Goal: Connect with others: Connect with other users

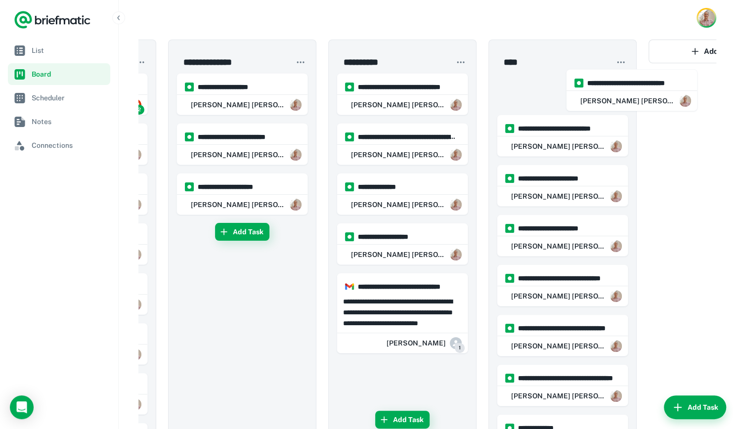
scroll to position [0, 131]
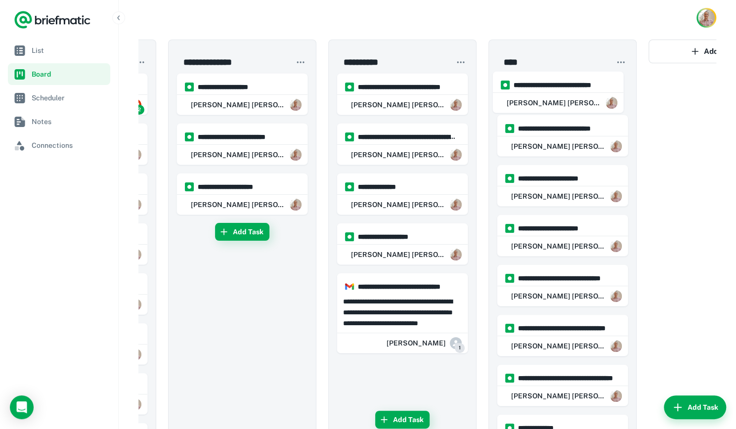
drag, startPoint x: 533, startPoint y: 101, endPoint x: 562, endPoint y: 95, distance: 29.2
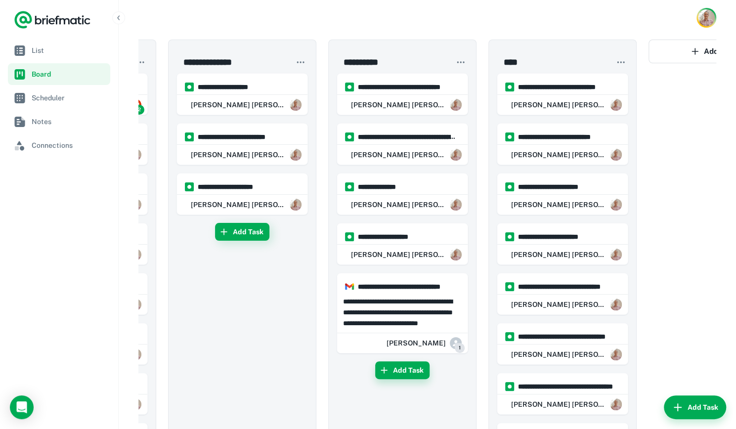
click at [409, 368] on button "Add Task" at bounding box center [402, 370] width 54 height 18
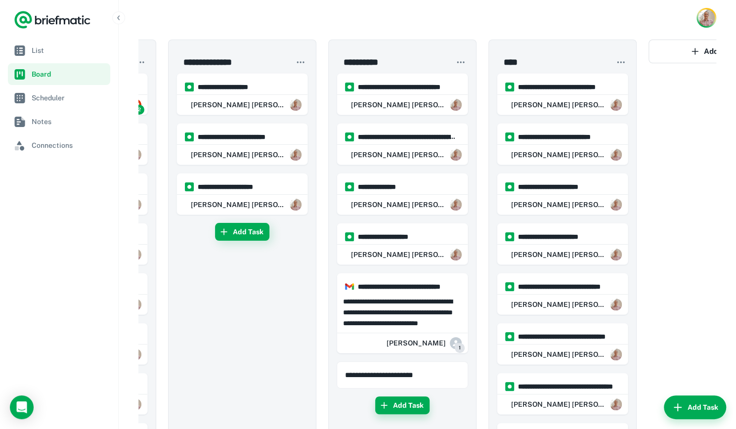
type input "**********"
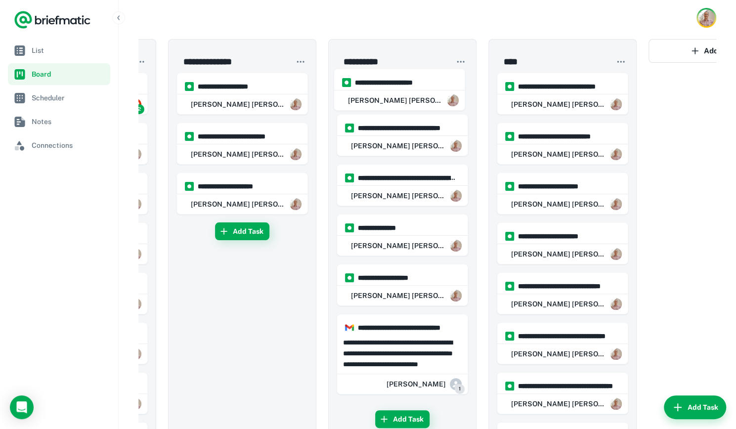
scroll to position [0, 0]
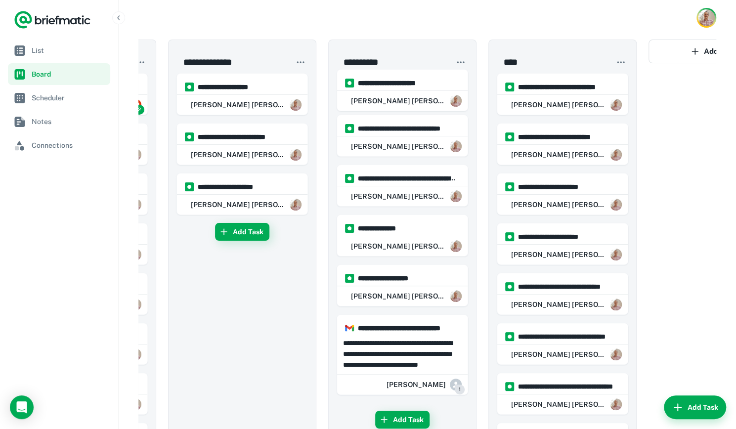
drag, startPoint x: 399, startPoint y: 385, endPoint x: 399, endPoint y: 91, distance: 293.7
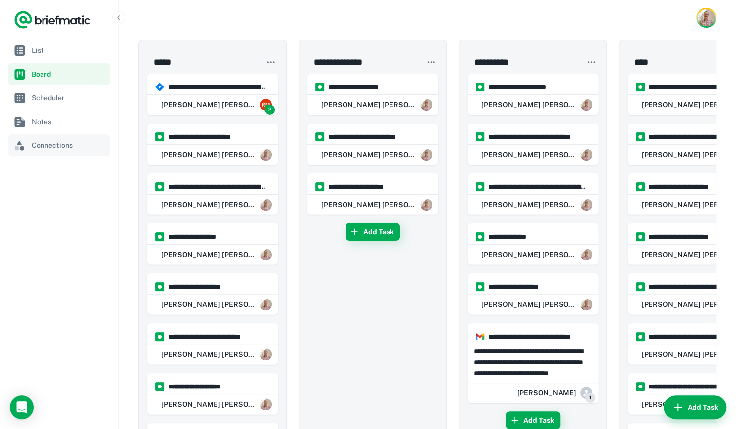
click at [45, 144] on span "Connections" at bounding box center [69, 145] width 75 height 11
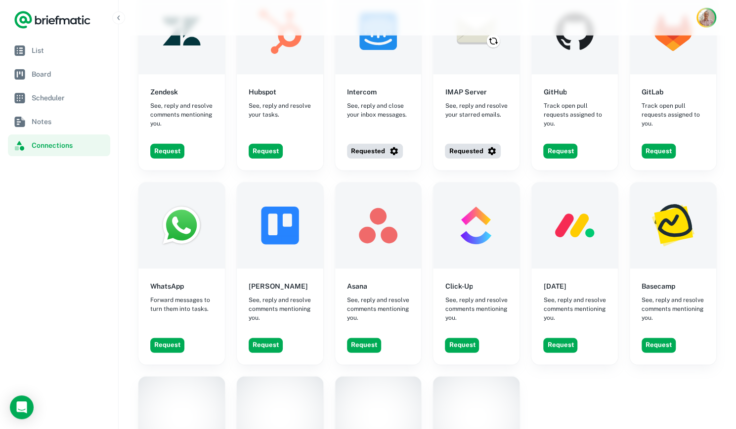
scroll to position [1512, 0]
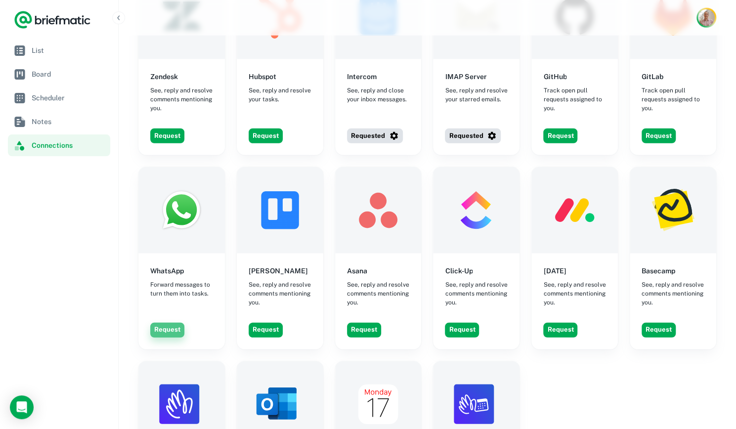
click at [167, 323] on button "Request" at bounding box center [167, 330] width 34 height 15
click at [197, 326] on icon "button" at bounding box center [197, 330] width 8 height 8
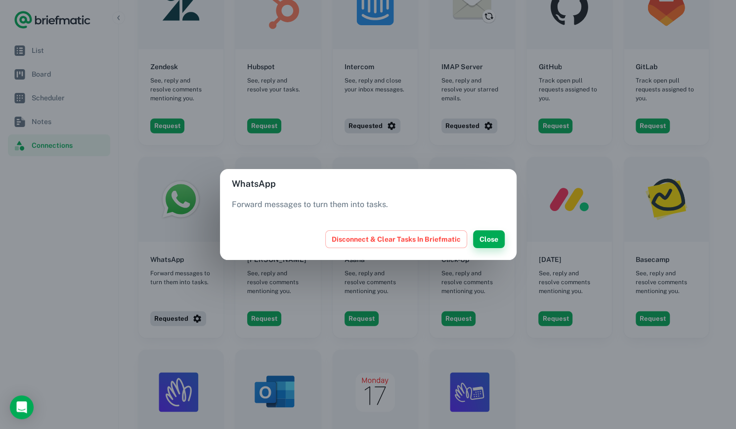
click at [489, 241] on button "Close" at bounding box center [489, 239] width 32 height 18
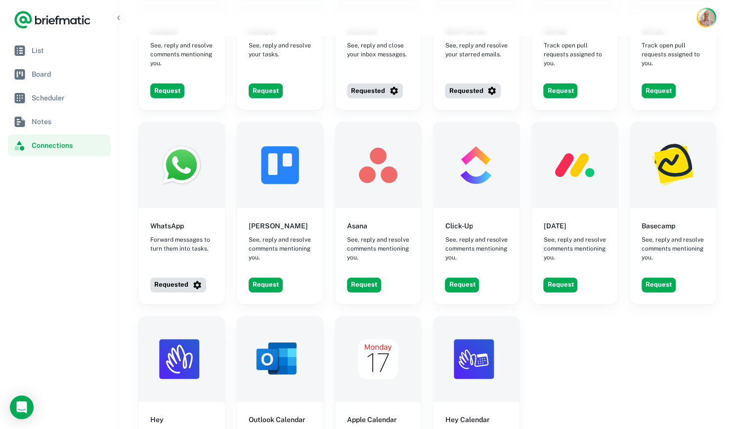
scroll to position [1557, 0]
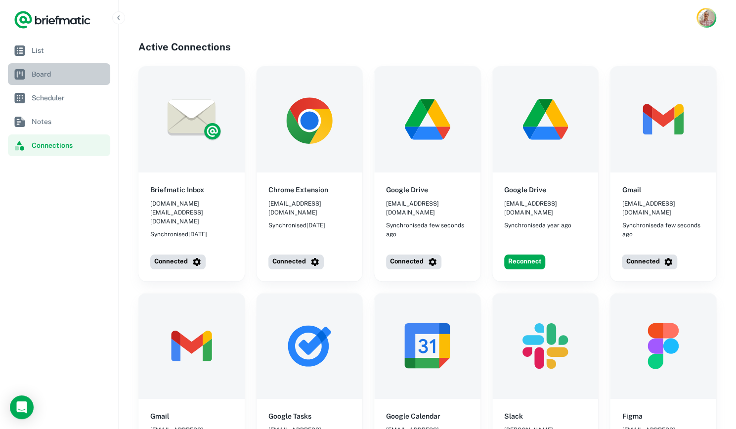
click at [57, 75] on span "Board" at bounding box center [69, 74] width 75 height 11
